Goal: Task Accomplishment & Management: Use online tool/utility

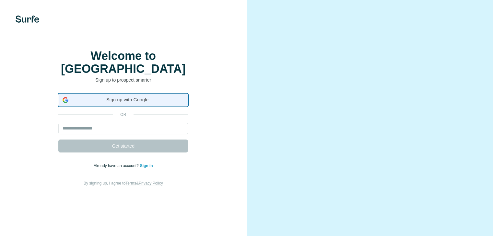
click at [132, 103] on span "Sign up with Google" at bounding box center [127, 100] width 113 height 7
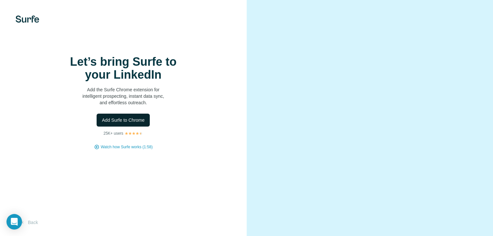
click at [119, 124] on span "Add Surfe to Chrome" at bounding box center [123, 120] width 43 height 6
